Goal: Information Seeking & Learning: Learn about a topic

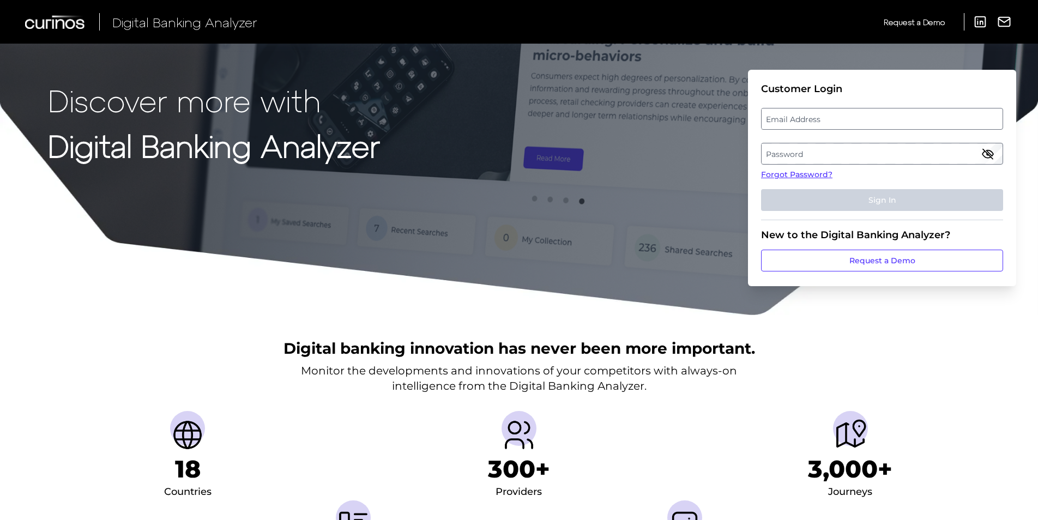
click at [816, 126] on label "Email Address" at bounding box center [882, 119] width 241 height 20
click at [816, 126] on input "email" at bounding box center [882, 119] width 242 height 22
click at [822, 113] on input "Email Address" at bounding box center [882, 119] width 242 height 22
type input "[EMAIL_ADDRESS][DOMAIN_NAME]"
click at [840, 157] on label "Password" at bounding box center [882, 154] width 241 height 20
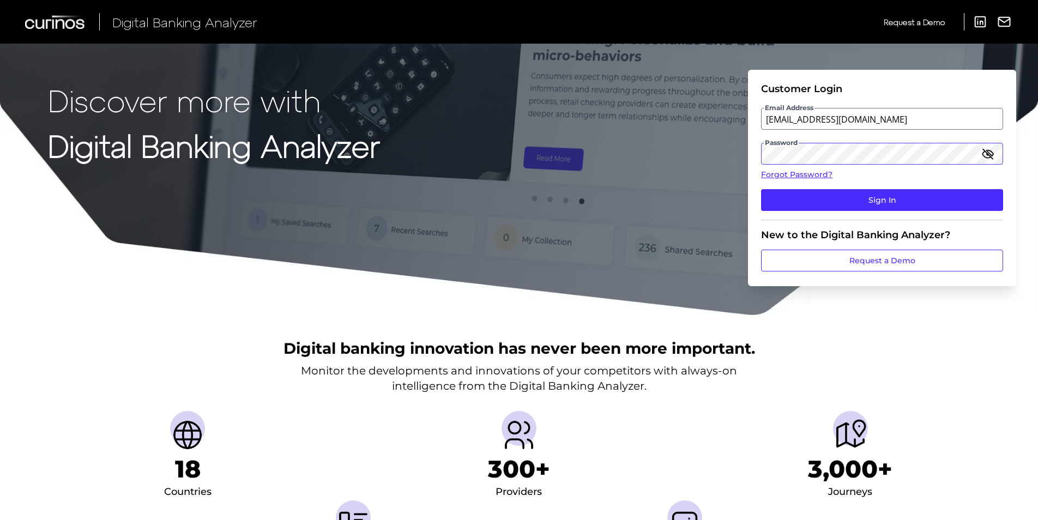
click at [761, 189] on button "Sign In" at bounding box center [882, 200] width 242 height 22
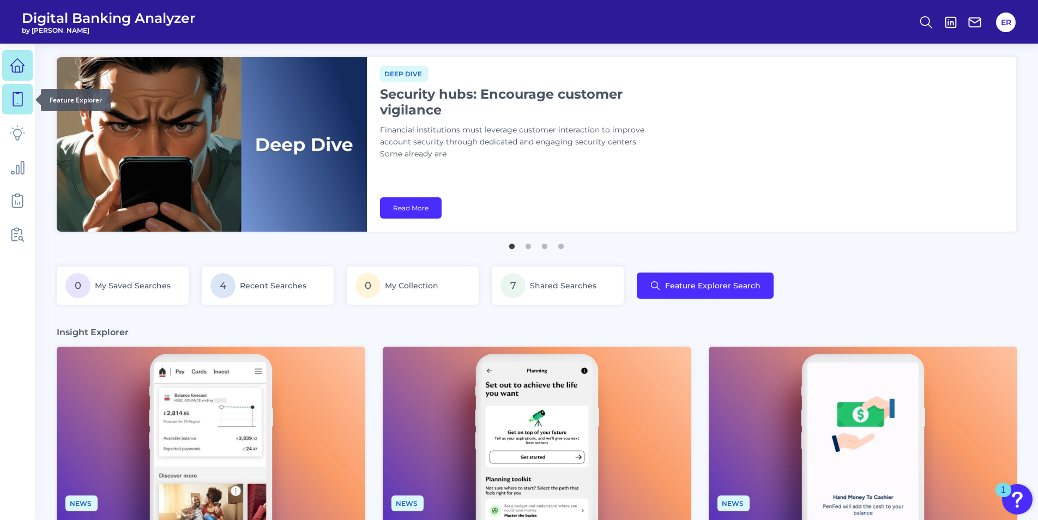
click at [13, 89] on link at bounding box center [17, 99] width 31 height 31
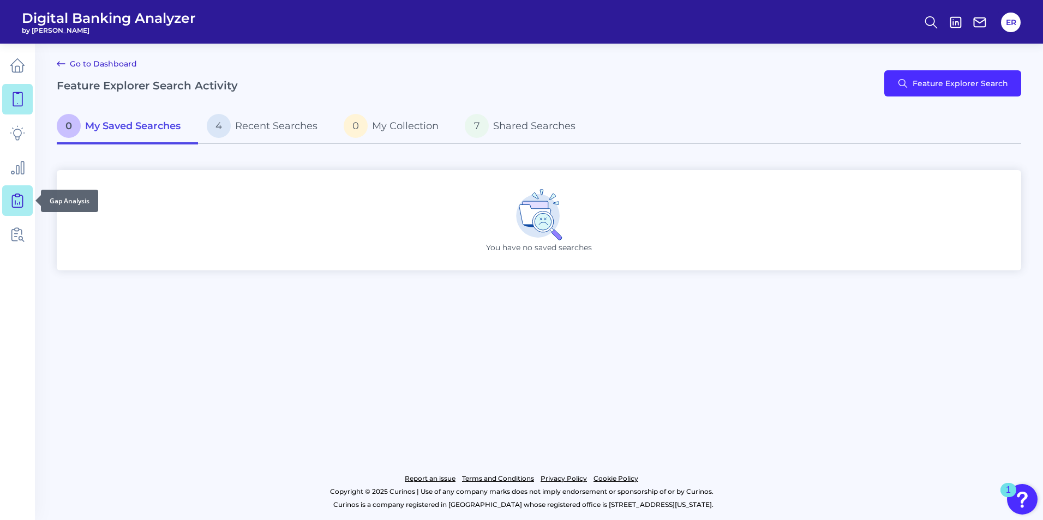
click at [20, 189] on link at bounding box center [17, 200] width 31 height 31
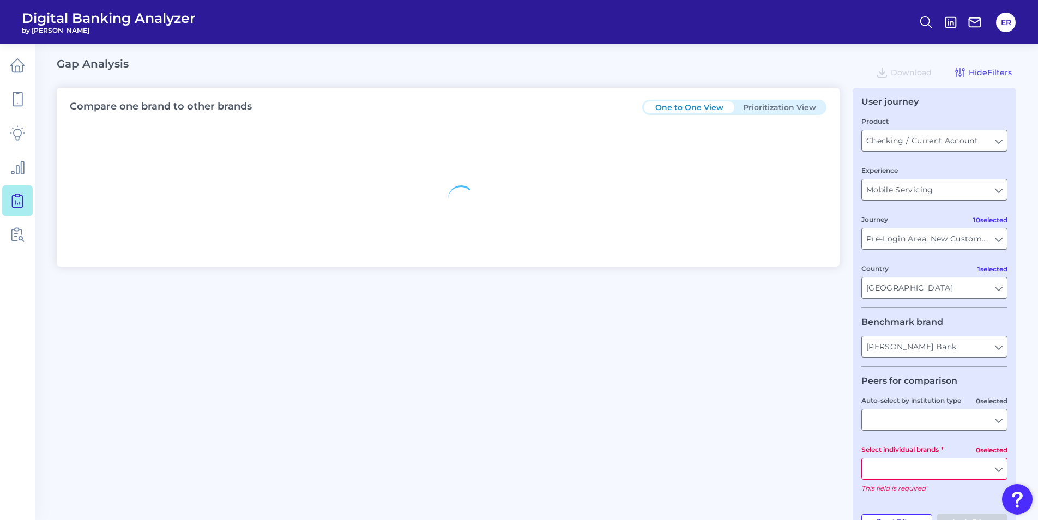
type input "All Countries"
type input "All Journeys"
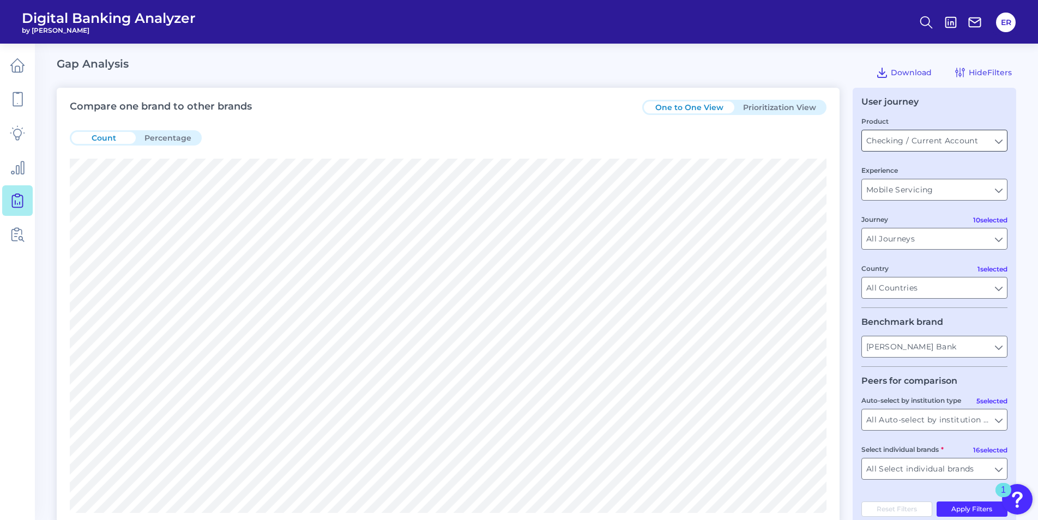
click at [904, 141] on input "Checking / Current Account" at bounding box center [934, 140] width 145 height 21
click at [907, 194] on span "Business Bank Account" at bounding box center [916, 190] width 90 height 10
type input "Business Bank Account"
click at [946, 508] on button "Apply Filters" at bounding box center [972, 509] width 71 height 15
click at [926, 191] on input "Mobile Servicing" at bounding box center [934, 189] width 145 height 21
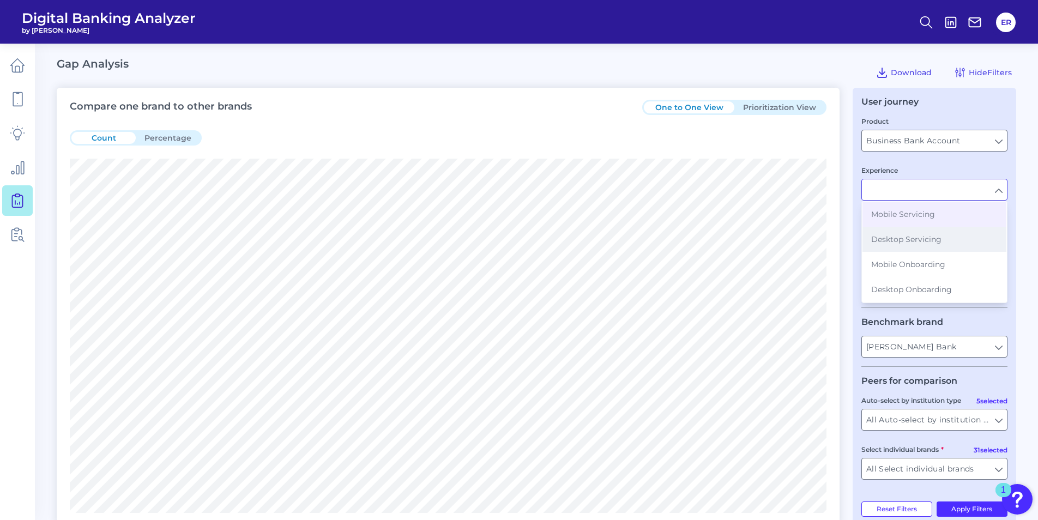
click at [918, 244] on button "Desktop Servicing" at bounding box center [935, 239] width 144 height 25
type input "Desktop Servicing"
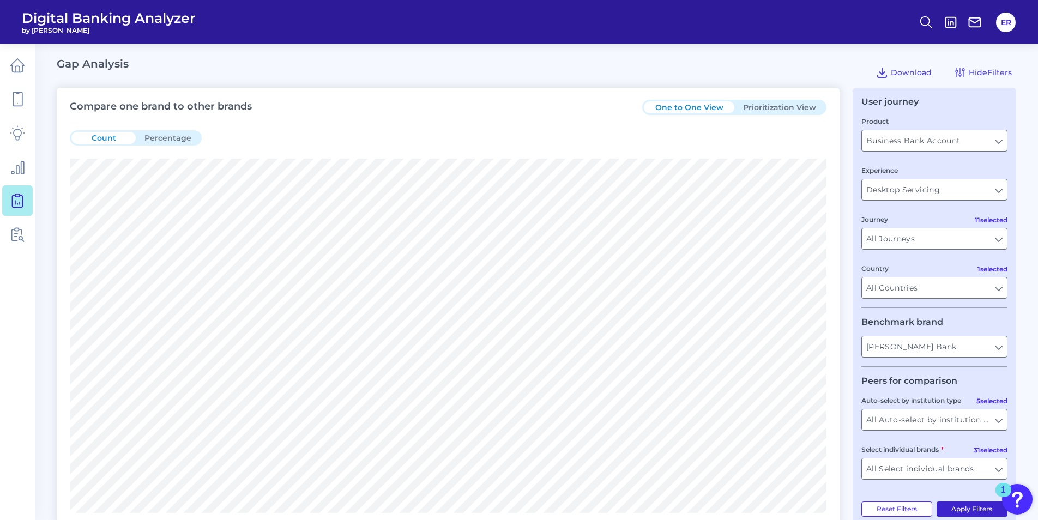
click at [963, 511] on button "Apply Filters" at bounding box center [972, 509] width 71 height 15
click at [922, 141] on input "Business Bank Account" at bounding box center [934, 140] width 145 height 21
click at [914, 171] on button "Checking / Current Account" at bounding box center [935, 165] width 144 height 25
type input "Checking / Current Account"
click at [965, 508] on button "Apply Filters" at bounding box center [972, 509] width 71 height 15
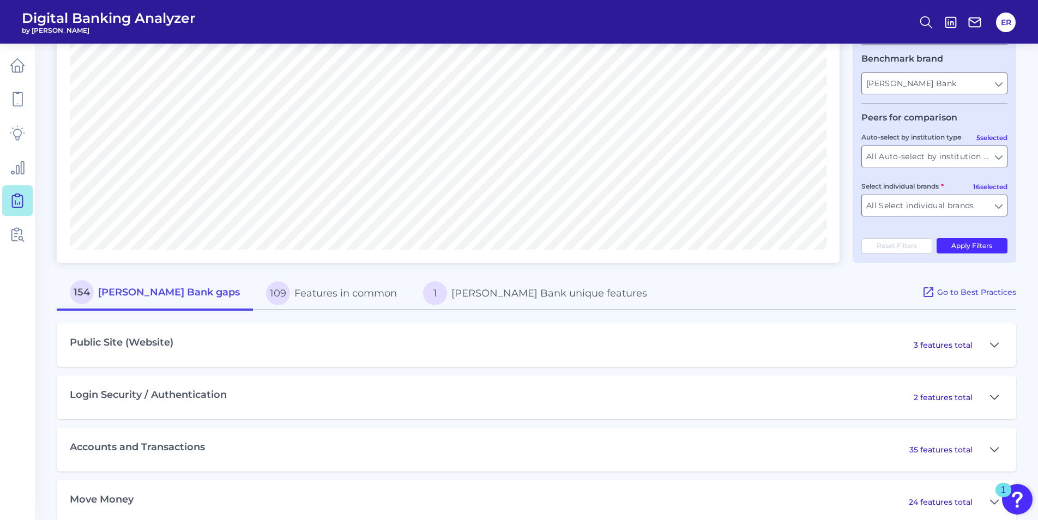
scroll to position [273, 0]
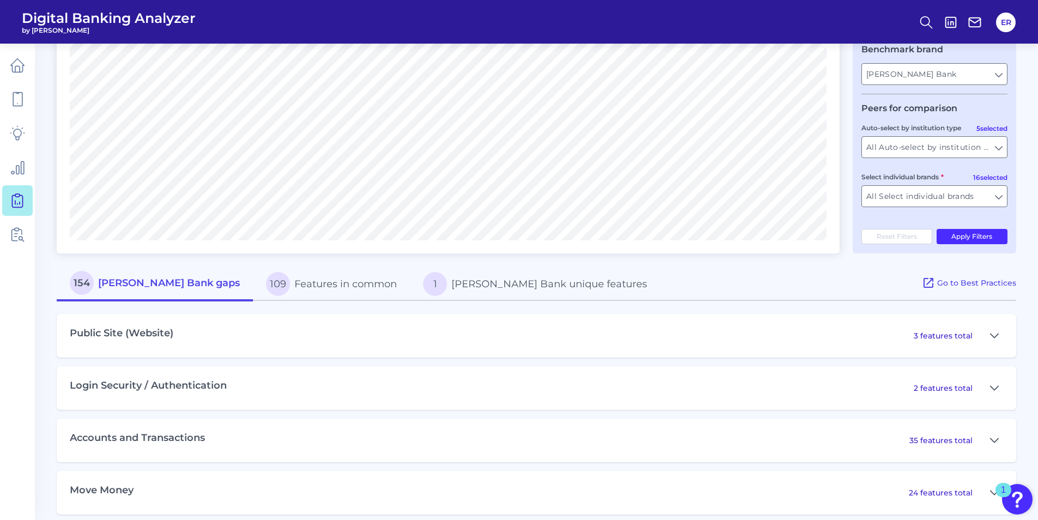
click at [177, 333] on div "Public Site (Website) 3 features total" at bounding box center [537, 336] width 960 height 44
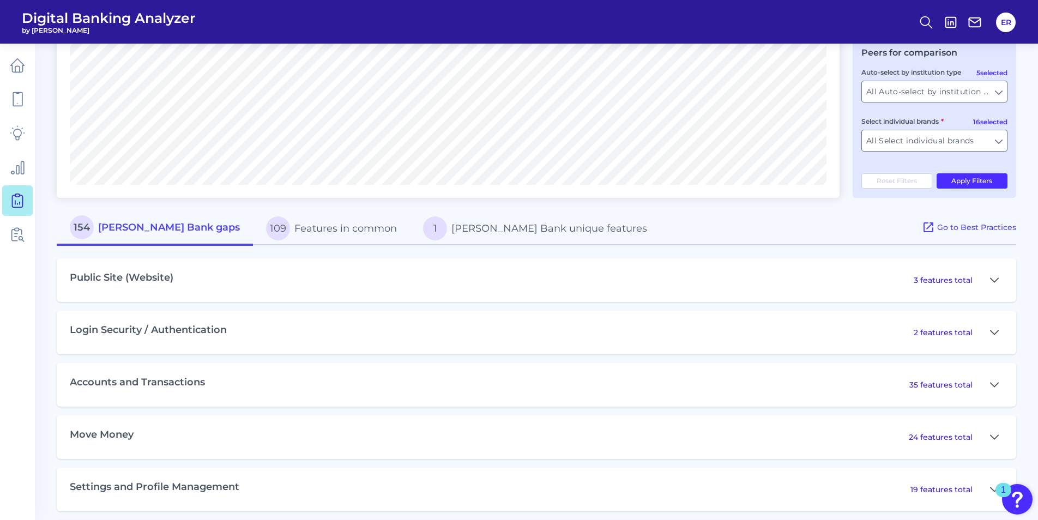
scroll to position [382, 0]
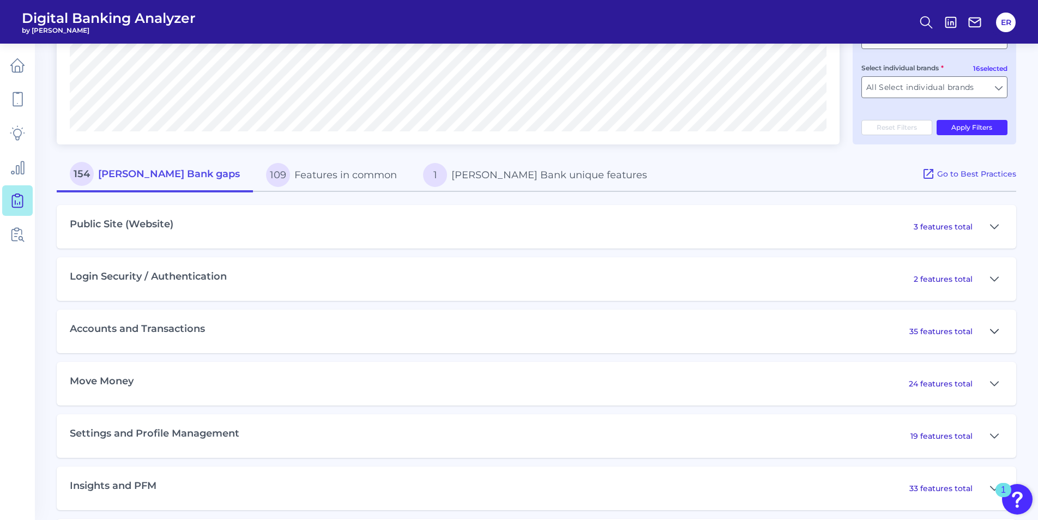
click at [986, 334] on button at bounding box center [994, 331] width 17 height 17
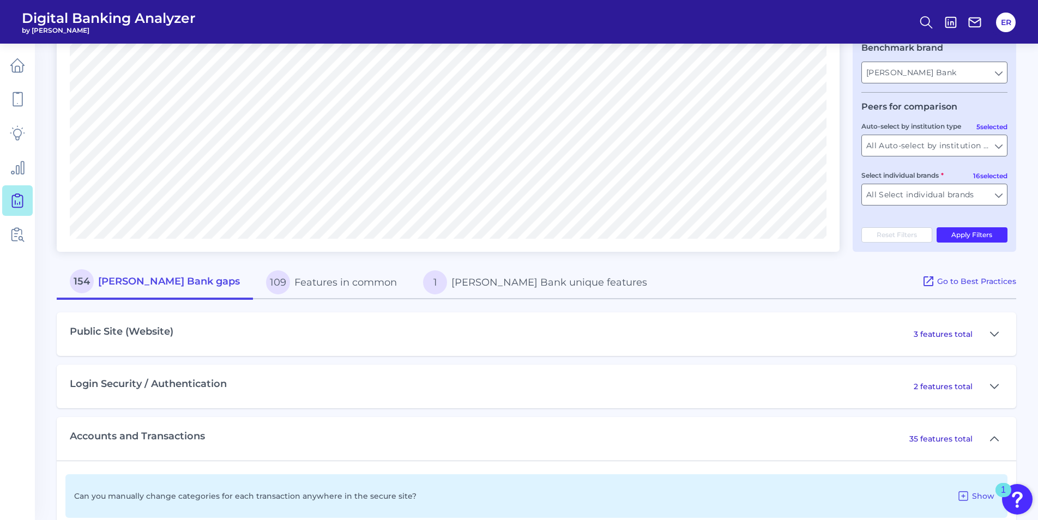
scroll to position [273, 0]
click at [263, 288] on button "109 Features in common" at bounding box center [331, 284] width 157 height 35
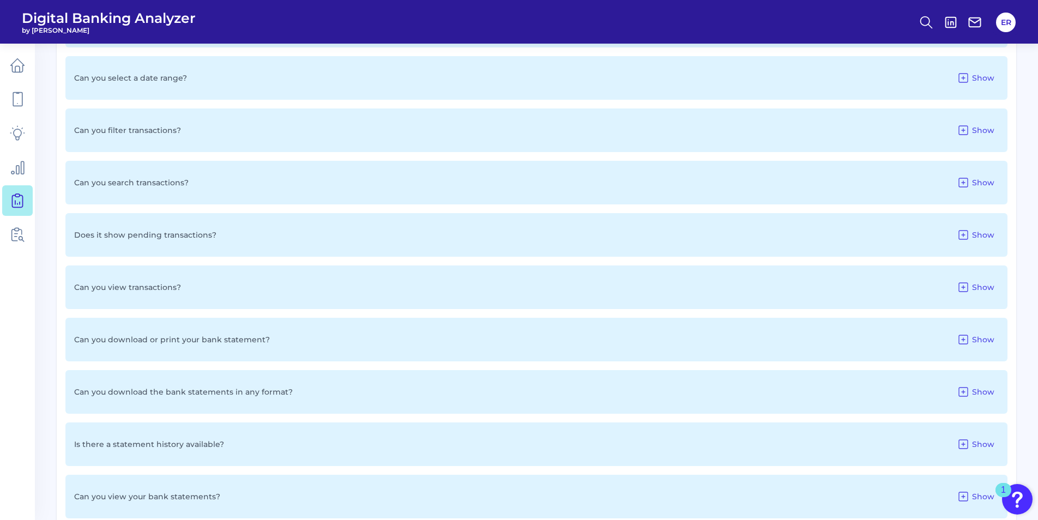
scroll to position [873, 0]
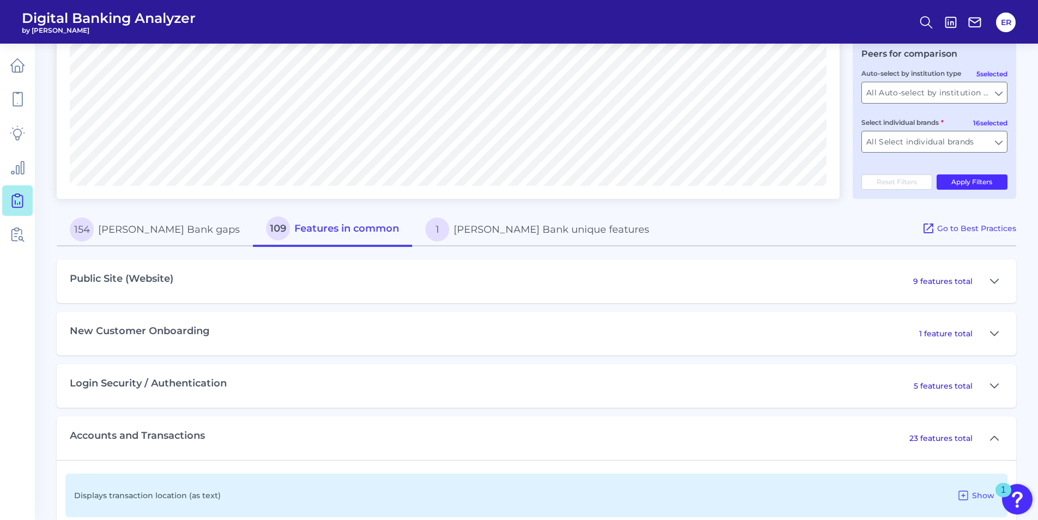
click at [159, 230] on button "154 [PERSON_NAME] Bank gaps" at bounding box center [155, 229] width 196 height 35
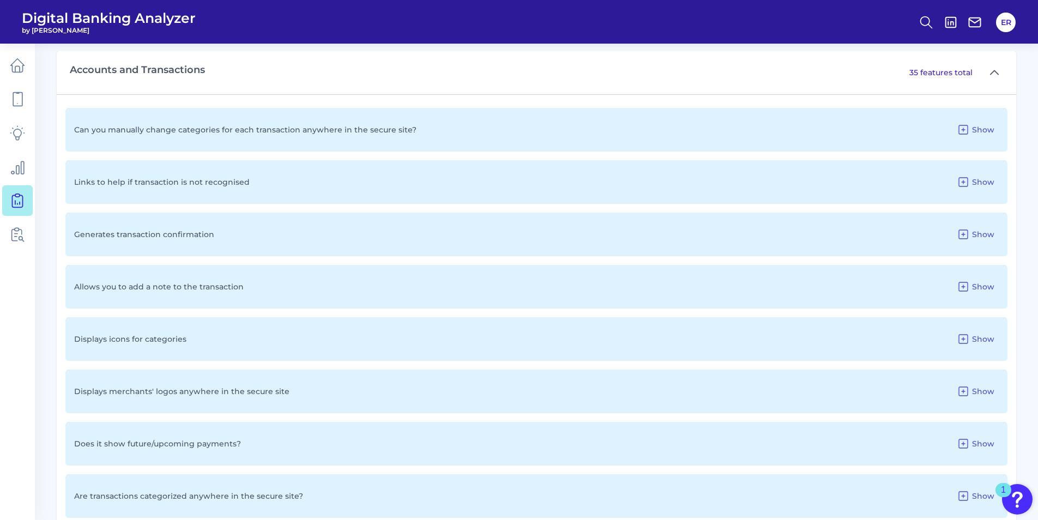
scroll to position [441, 0]
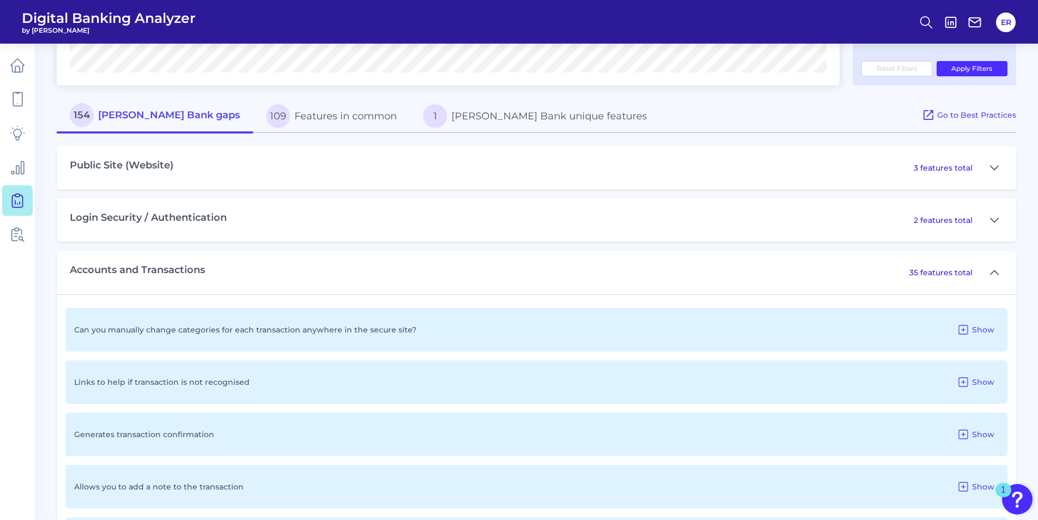
click at [178, 275] on h3 "Accounts and Transactions" at bounding box center [137, 270] width 135 height 12
click at [996, 272] on icon at bounding box center [994, 272] width 9 height 13
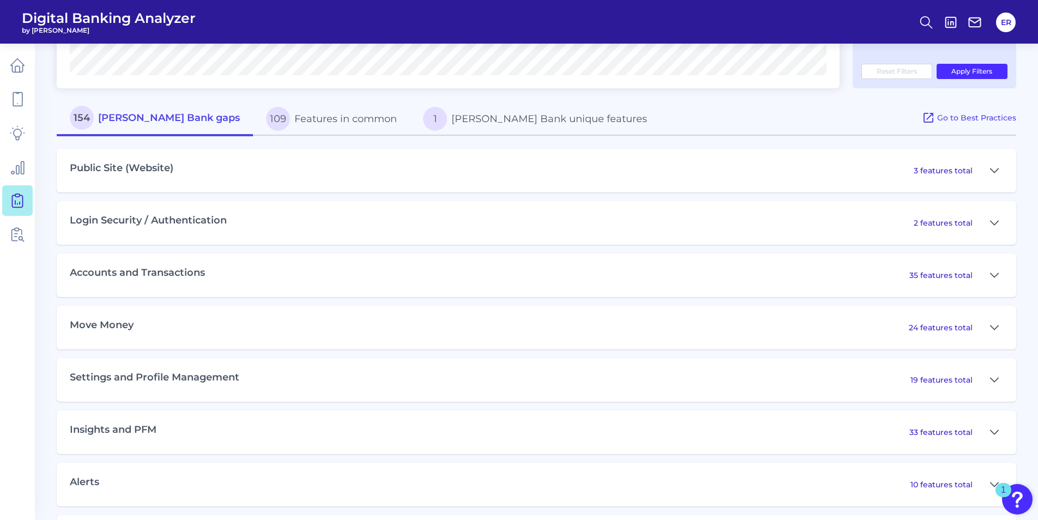
scroll to position [491, 0]
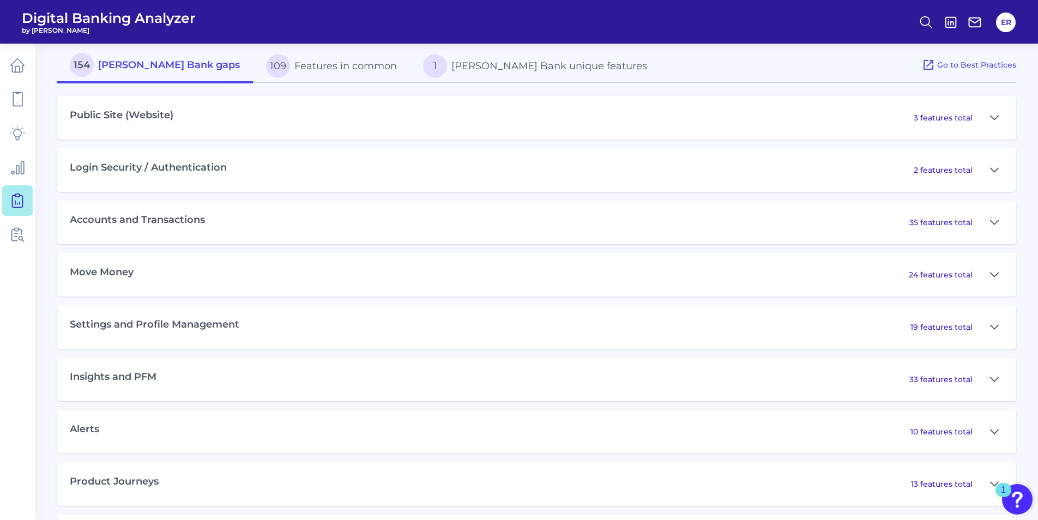
drag, startPoint x: 153, startPoint y: 223, endPoint x: 324, endPoint y: 239, distance: 172.6
click at [153, 223] on h3 "Accounts and Transactions" at bounding box center [137, 220] width 135 height 12
click at [997, 221] on icon at bounding box center [995, 222] width 8 height 4
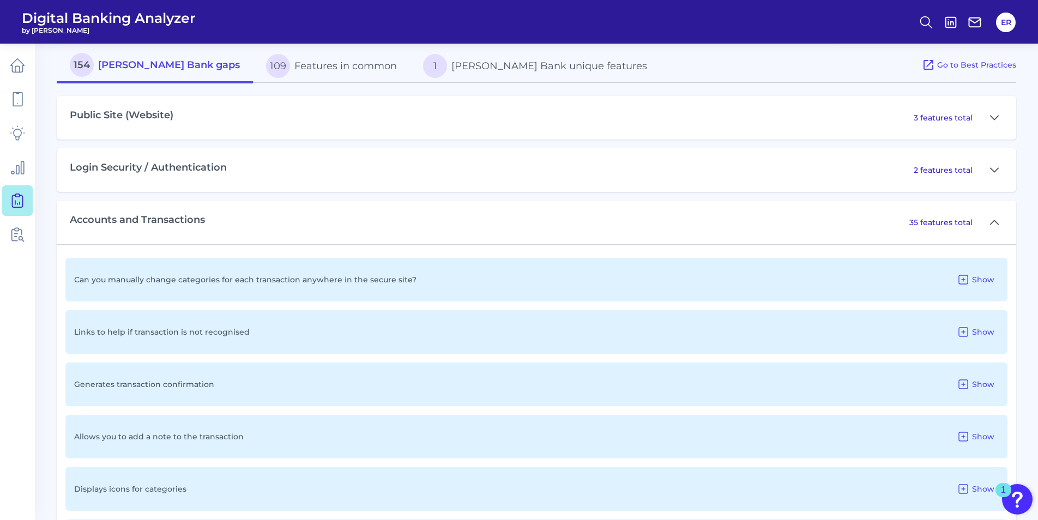
click at [323, 69] on button "109 Features in common" at bounding box center [331, 66] width 157 height 35
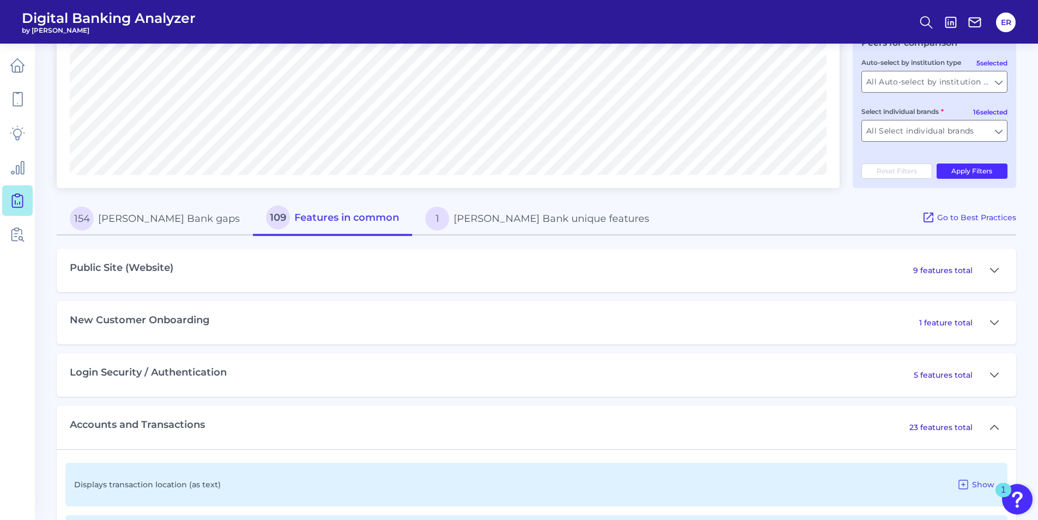
scroll to position [436, 0]
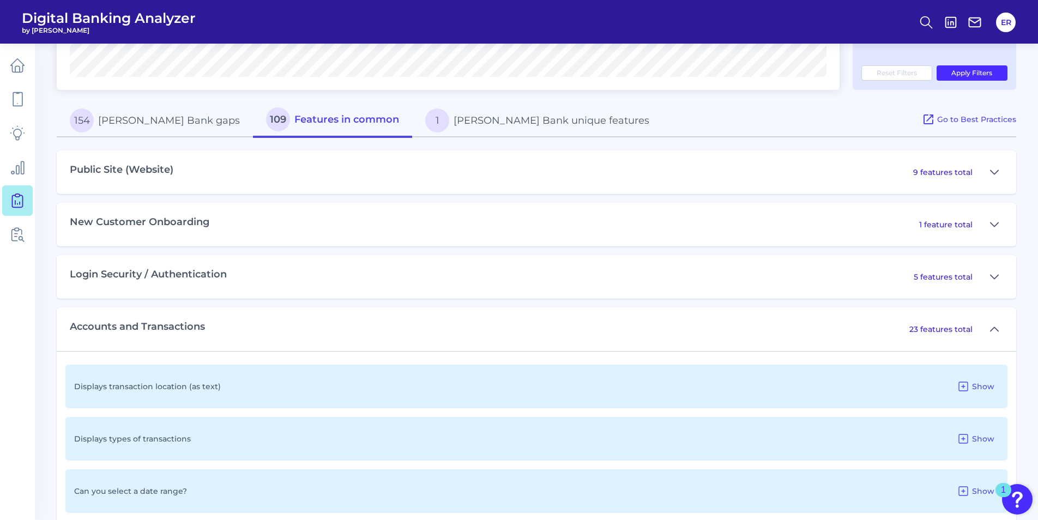
click at [119, 121] on button "154 [PERSON_NAME] Bank gaps" at bounding box center [155, 120] width 196 height 35
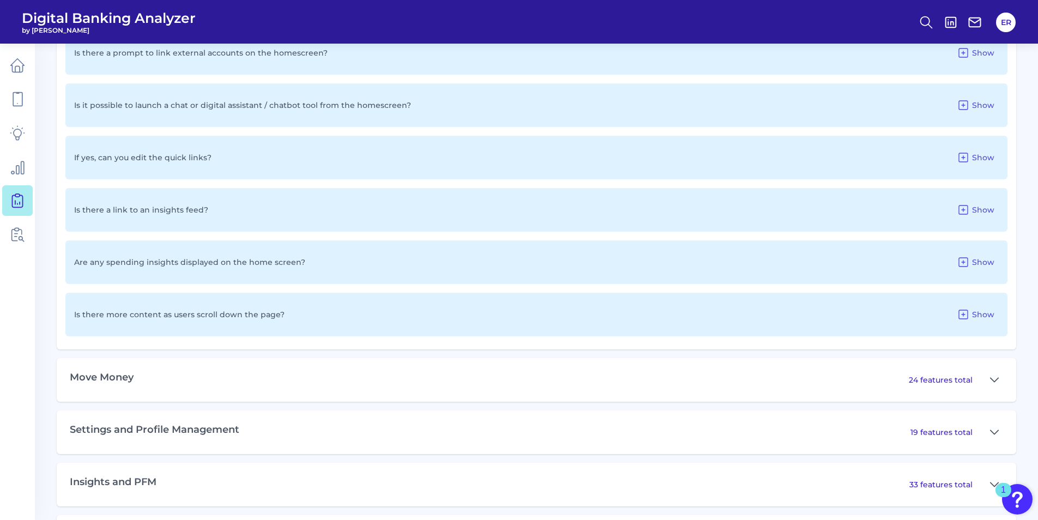
scroll to position [2396, 0]
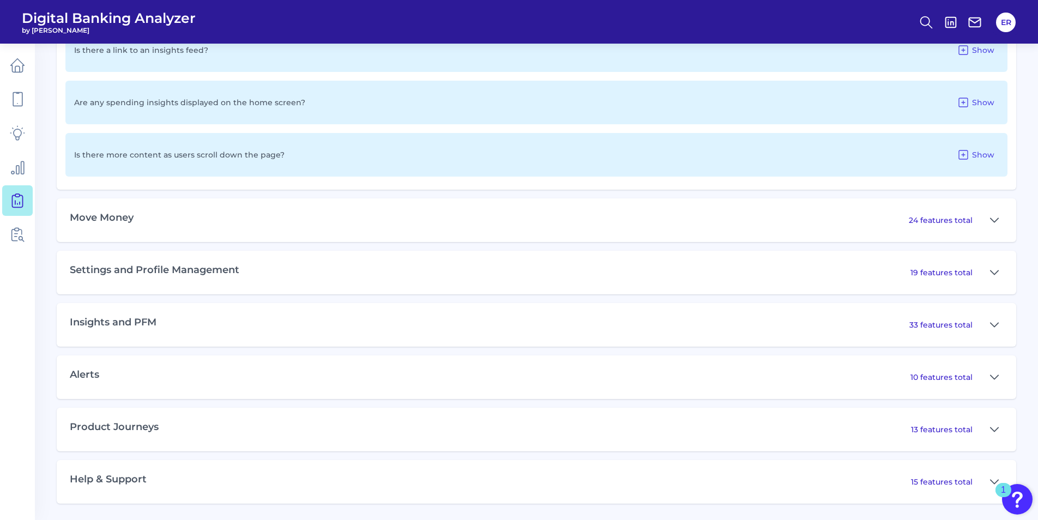
click at [1004, 375] on div "Alerts 10 features total" at bounding box center [537, 378] width 960 height 44
click at [989, 376] on button at bounding box center [994, 377] width 17 height 17
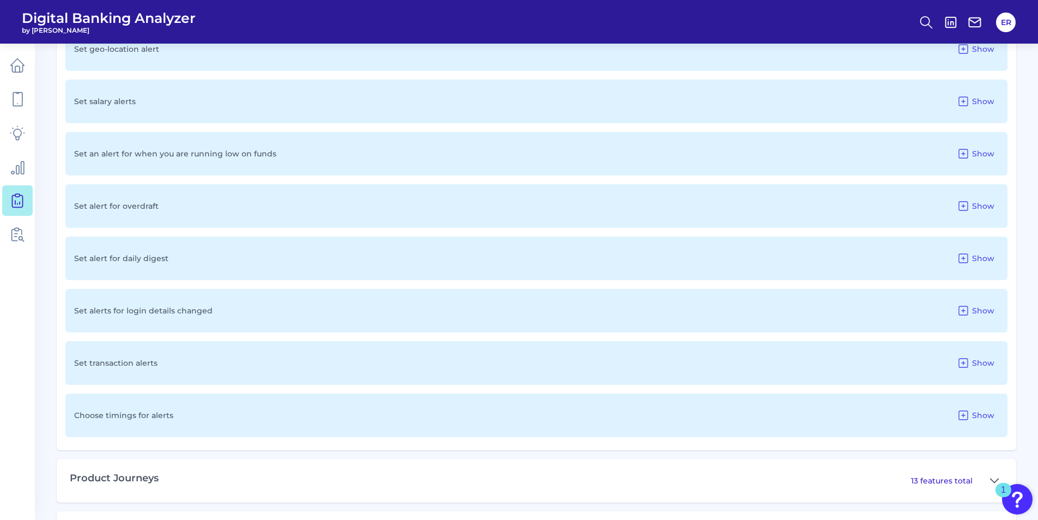
scroll to position [2887, 0]
click at [982, 414] on span "Show" at bounding box center [983, 415] width 22 height 10
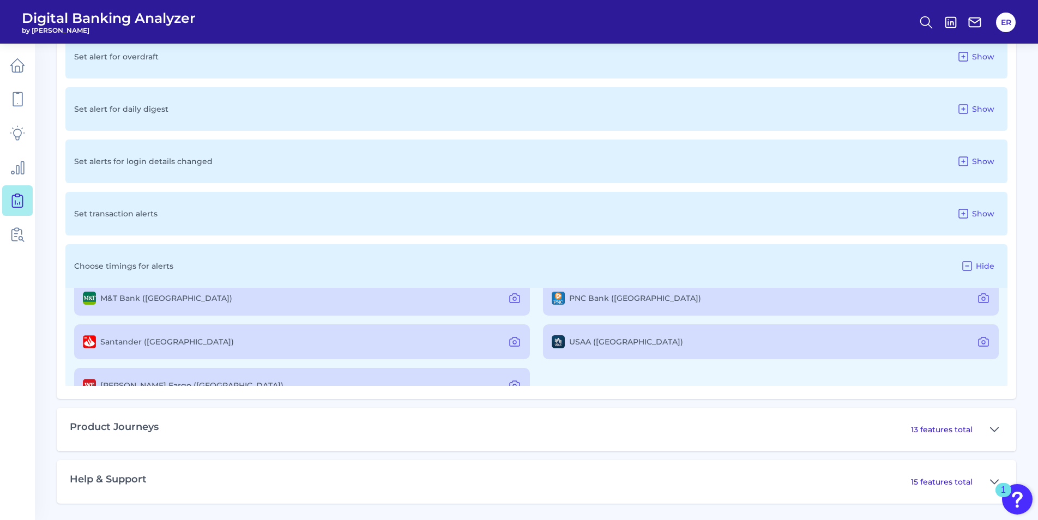
scroll to position [172, 0]
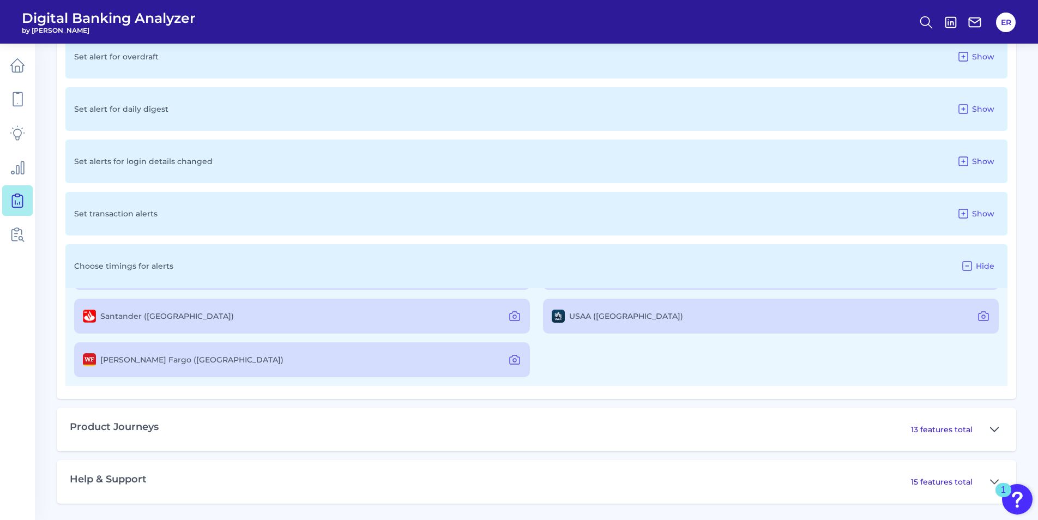
click at [988, 426] on button at bounding box center [994, 429] width 17 height 17
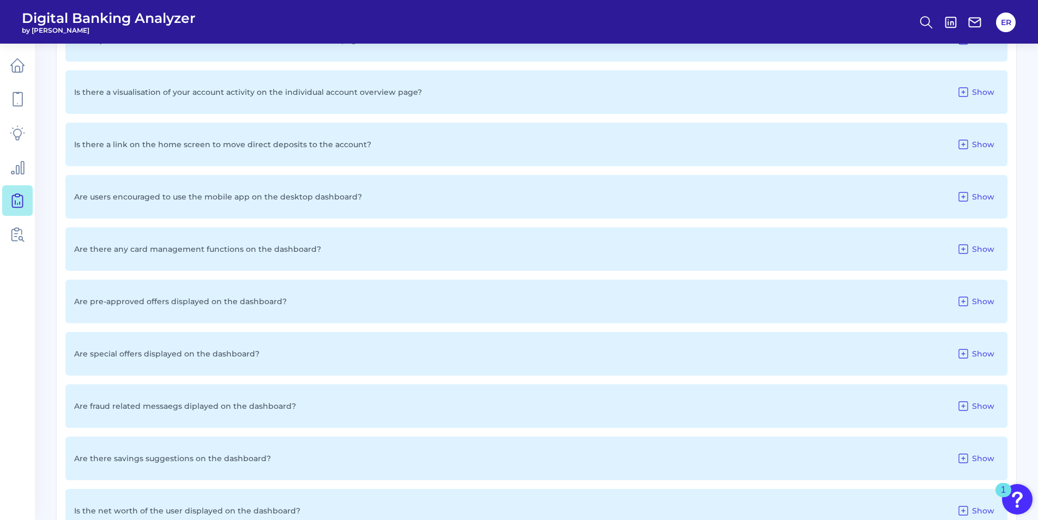
scroll to position [1200, 0]
